Goal: Complete application form: Complete application form

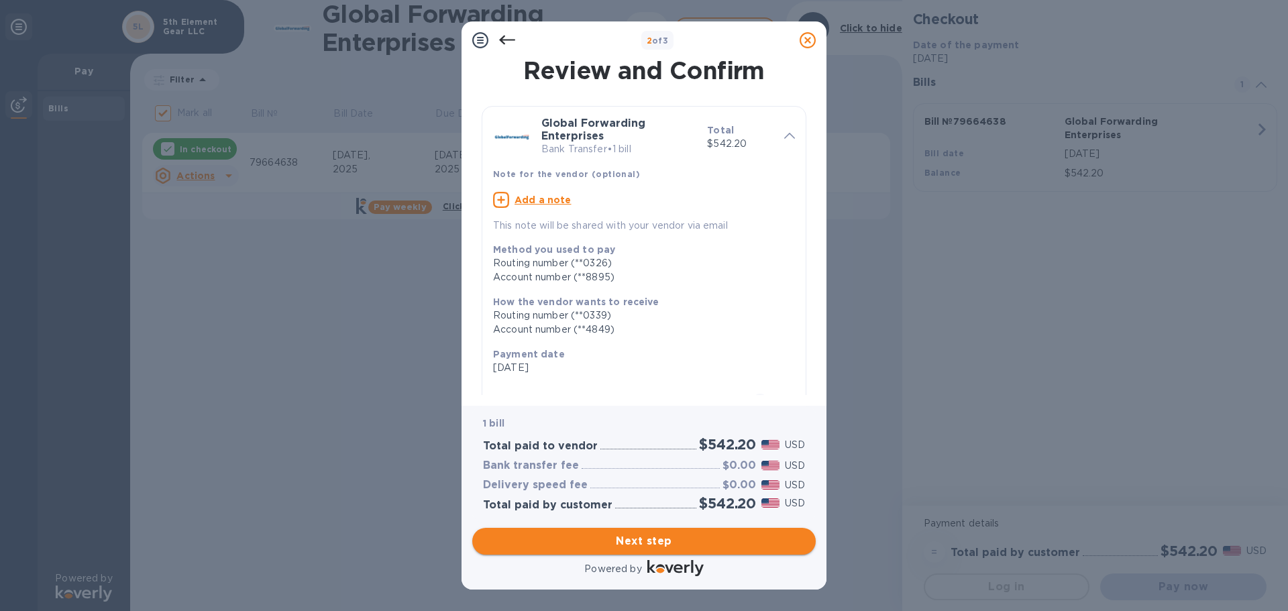
click at [608, 537] on span "Next step" at bounding box center [644, 541] width 322 height 16
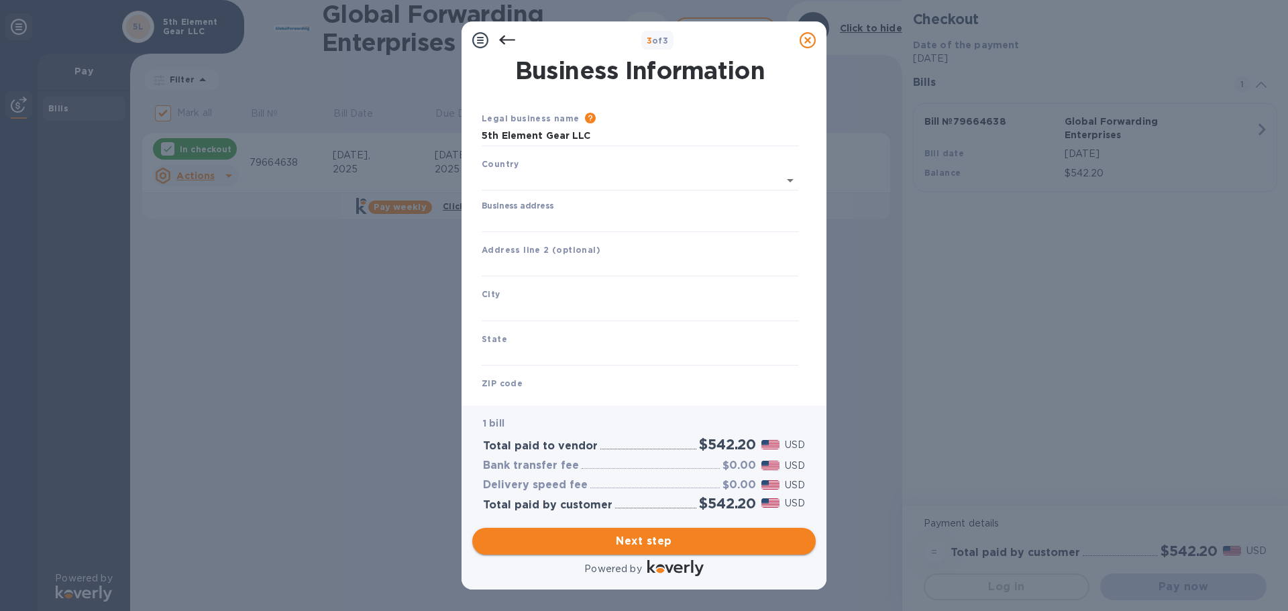
type input "[GEOGRAPHIC_DATA]"
click at [529, 222] on input "Business address" at bounding box center [640, 219] width 317 height 20
type input "[STREET_ADDRESS]"
click at [556, 307] on input "text" at bounding box center [640, 309] width 317 height 20
type input "Royal Oak"
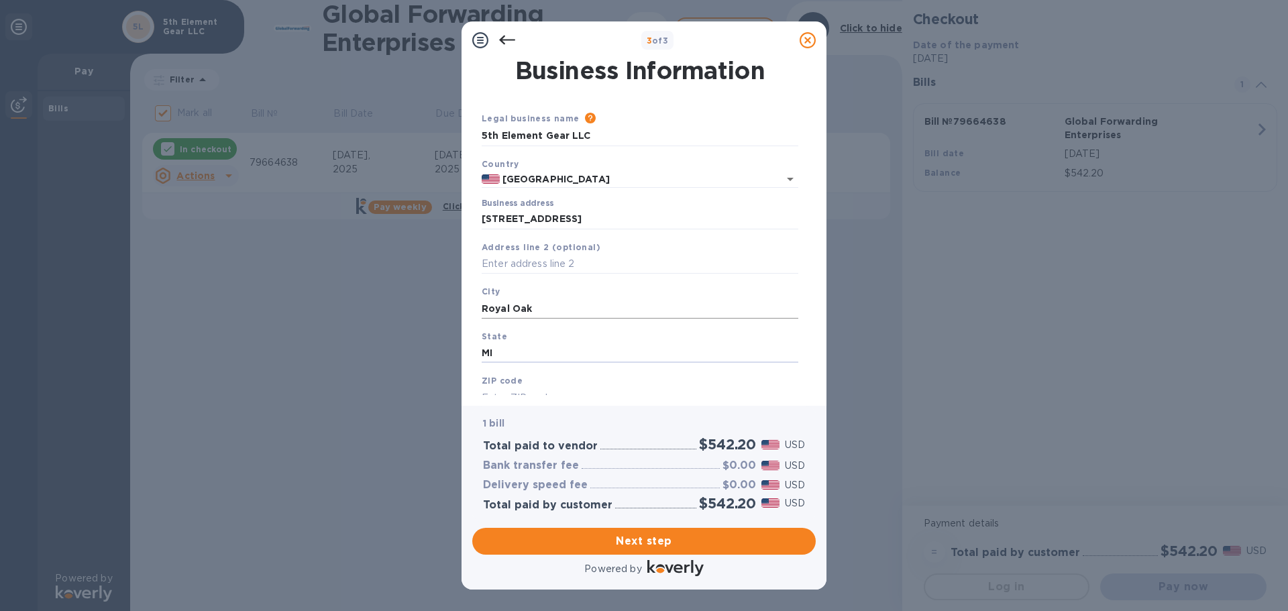
type input "MI"
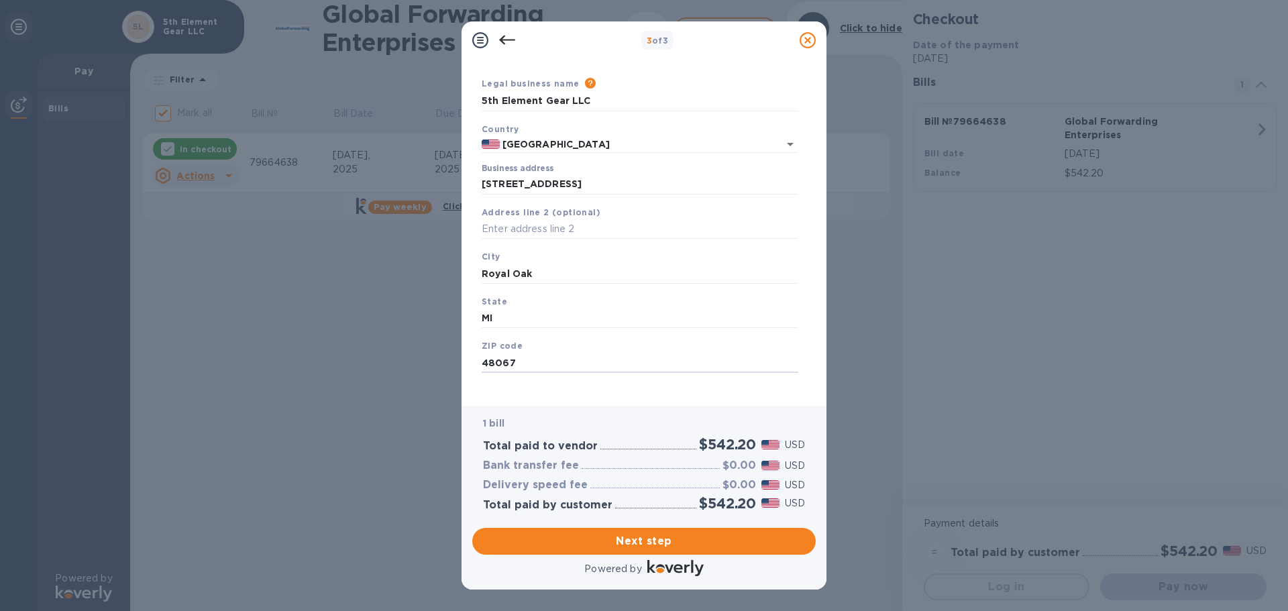
scroll to position [45, 0]
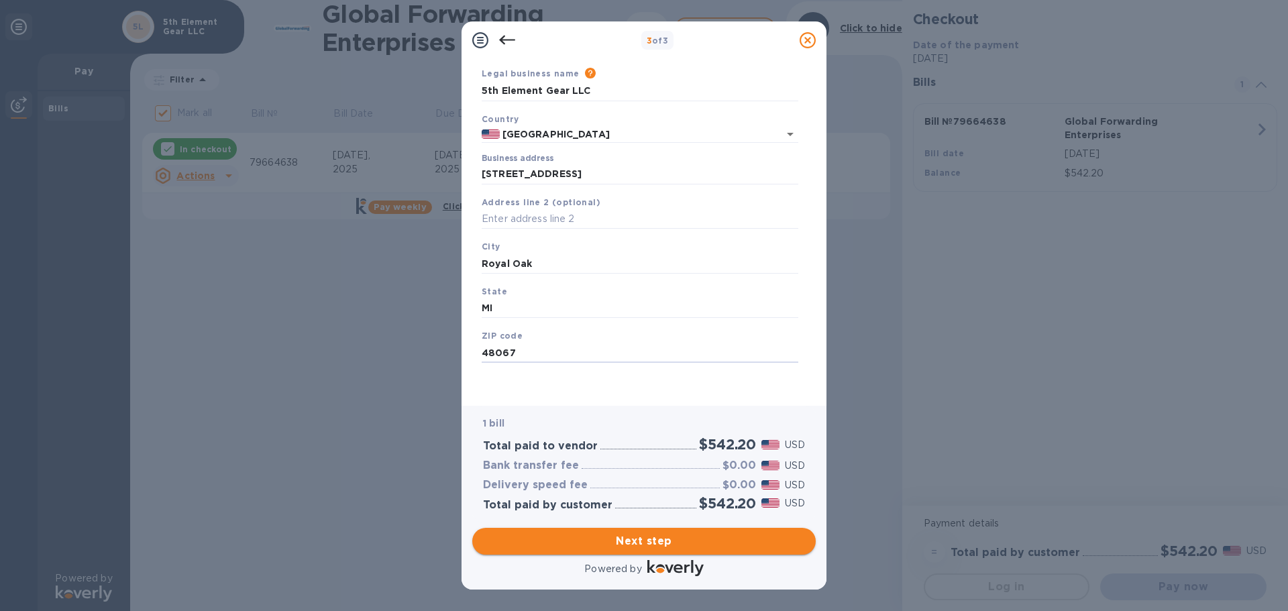
type input "48067"
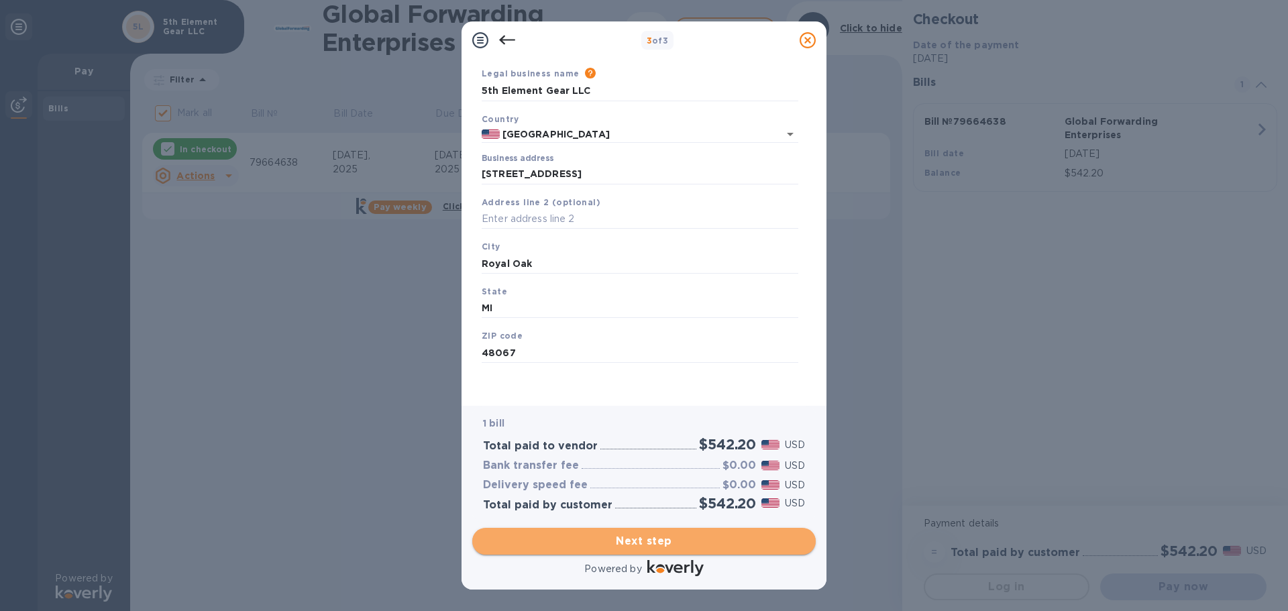
click at [592, 544] on span "Next step" at bounding box center [644, 541] width 322 height 16
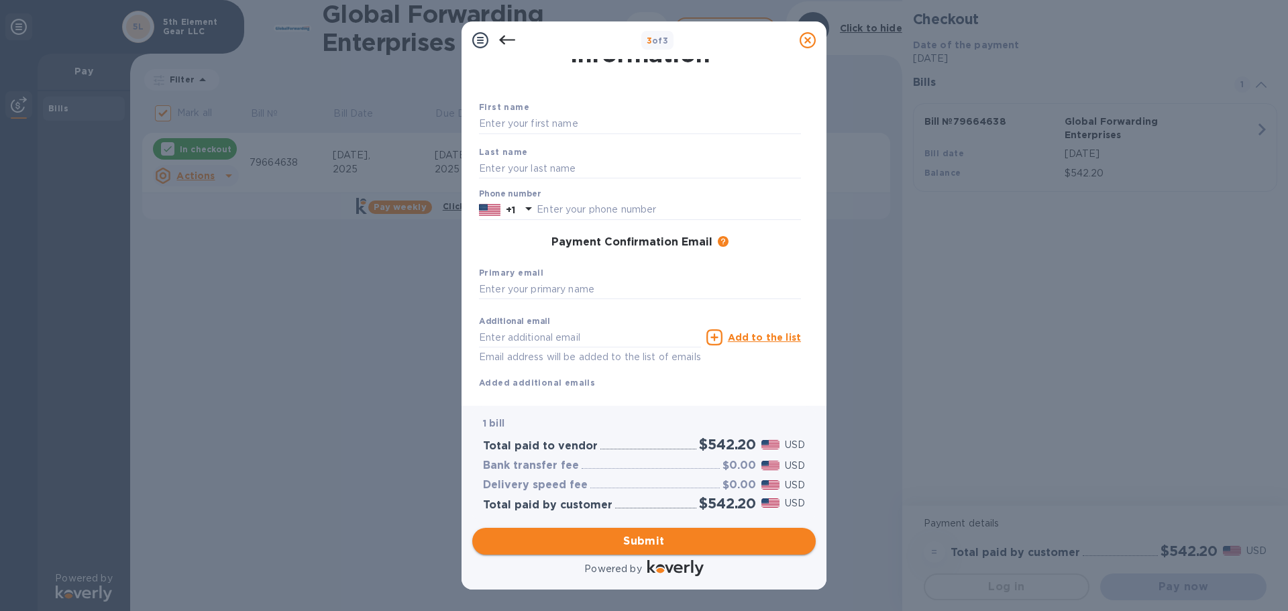
click at [686, 539] on span "Submit" at bounding box center [644, 541] width 322 height 16
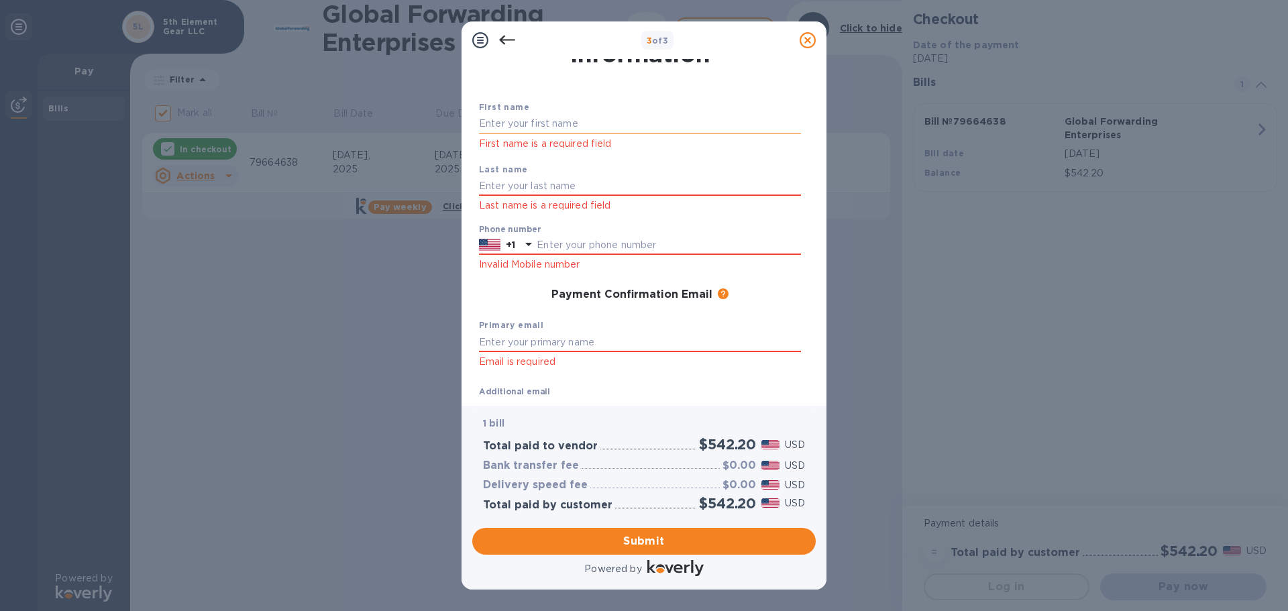
click at [577, 122] on input "text" at bounding box center [640, 124] width 322 height 20
type input "[PERSON_NAME]"
type input "2482240264"
drag, startPoint x: 537, startPoint y: 123, endPoint x: 473, endPoint y: 120, distance: 63.8
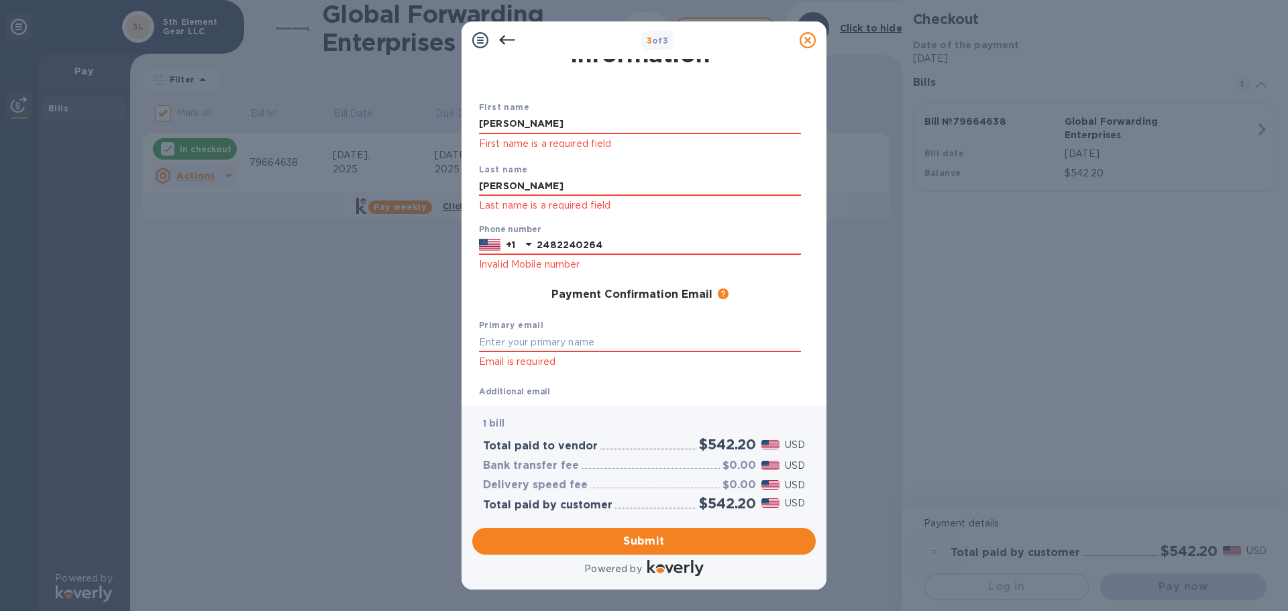
click at [473, 120] on div "Payment Contact Information First name [PERSON_NAME] First name is a required f…" at bounding box center [644, 227] width 344 height 336
type input "[PERSON_NAME]"
type input "[PERSON_NAME][EMAIL_ADDRESS][DOMAIN_NAME]"
click at [657, 378] on div "Additional email Email address will be added to the list of emails" at bounding box center [589, 408] width 227 height 60
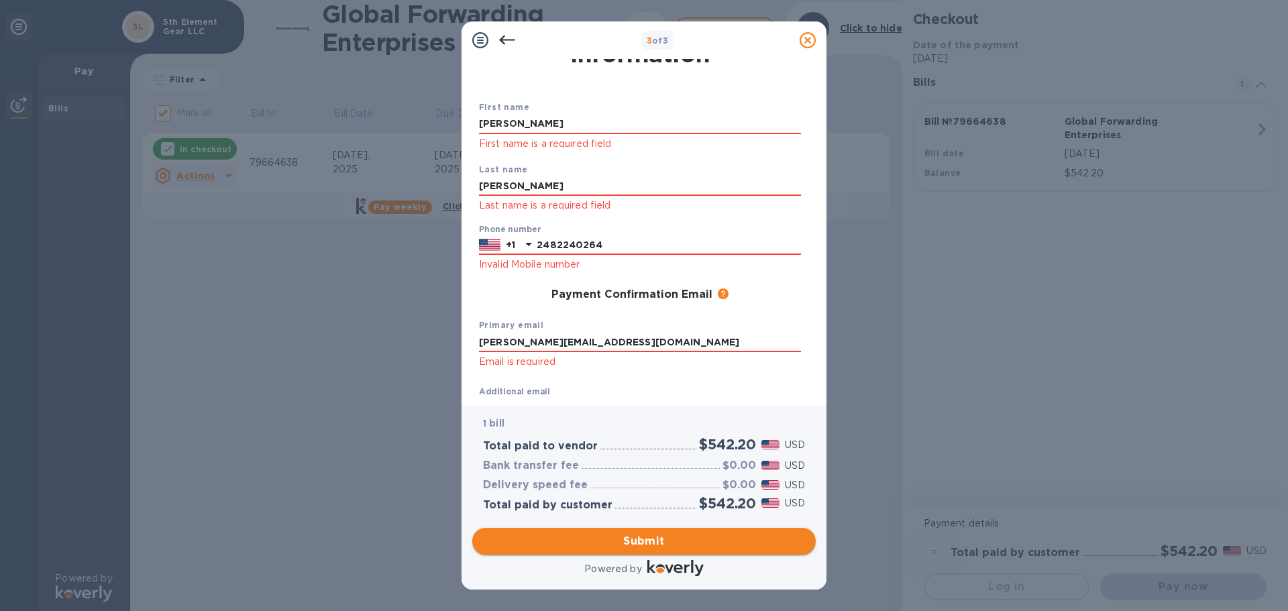
click at [637, 539] on span "Submit" at bounding box center [644, 541] width 322 height 16
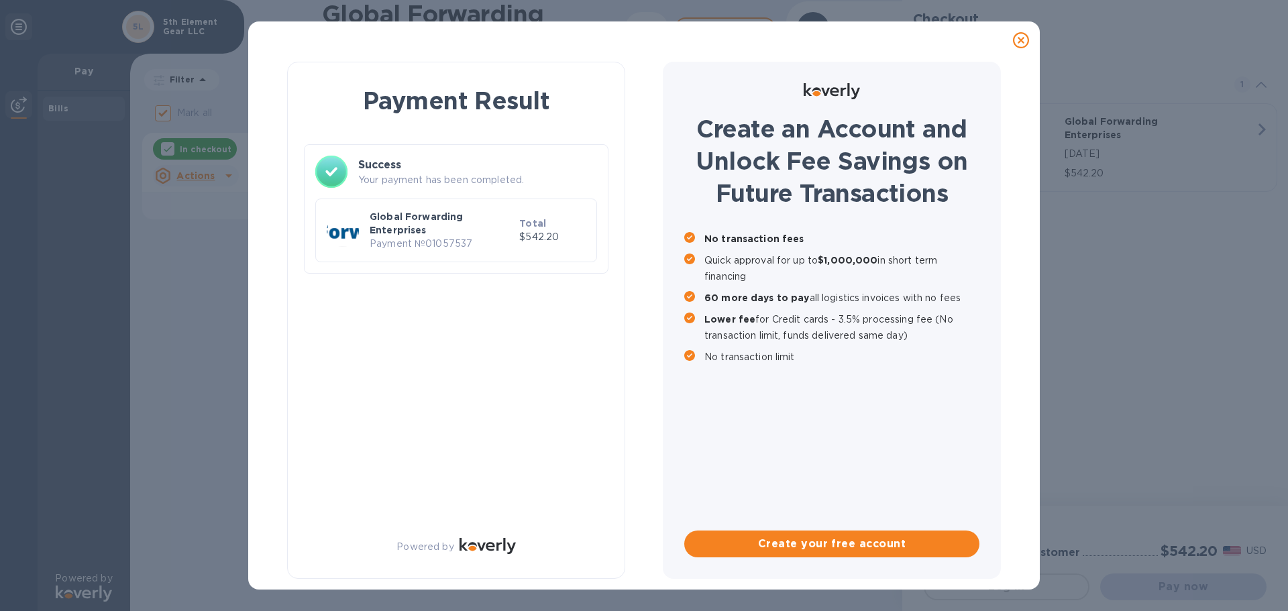
checkbox input "false"
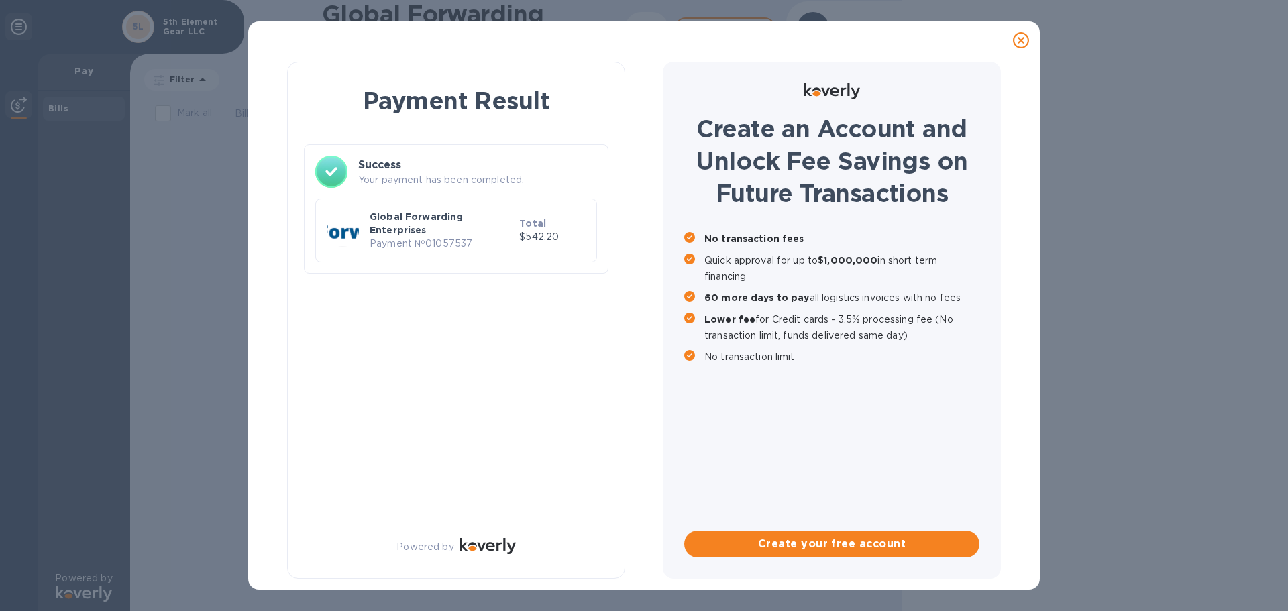
click at [1027, 42] on icon at bounding box center [1021, 40] width 16 height 16
